Goal: Check status: Check status

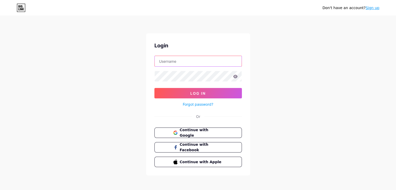
click at [206, 64] on input "text" at bounding box center [198, 61] width 87 height 10
type input "[EMAIL_ADDRESS][DOMAIN_NAME]"
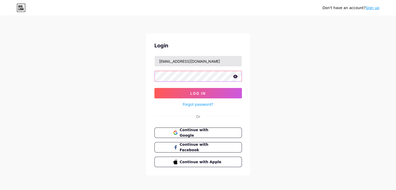
click at [154, 88] on button "Log In" at bounding box center [198, 93] width 88 height 10
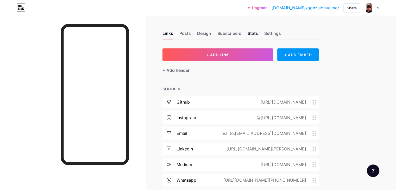
click at [258, 30] on div "Stats" at bounding box center [253, 34] width 10 height 9
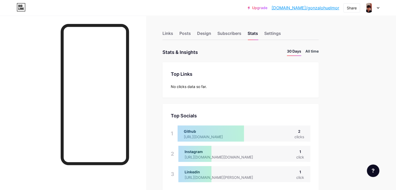
click at [319, 50] on li "All time" at bounding box center [311, 52] width 13 height 8
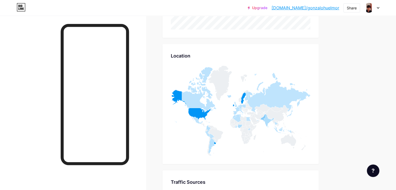
scroll to position [208, 0]
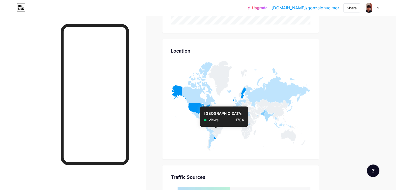
click at [216, 138] on icon at bounding box center [215, 138] width 2 height 2
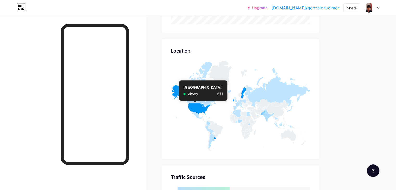
click at [211, 107] on icon at bounding box center [191, 101] width 40 height 33
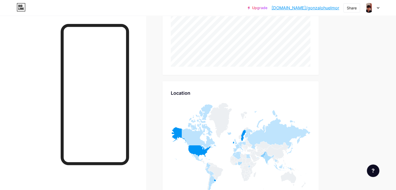
scroll to position [0, 0]
